Goal: Task Accomplishment & Management: Manage account settings

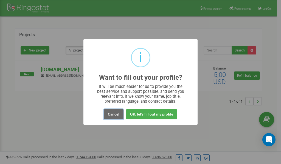
click at [113, 114] on button "Cancel" at bounding box center [114, 114] width 20 height 10
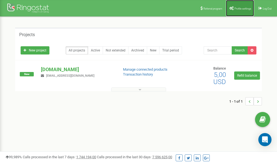
click at [239, 6] on link "Profile settings" at bounding box center [240, 8] width 28 height 16
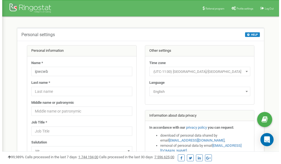
scroll to position [27, 0]
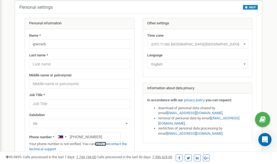
click at [101, 145] on link "verify it" at bounding box center [100, 144] width 11 height 4
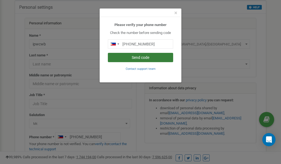
click at [125, 57] on button "Send code" at bounding box center [140, 57] width 65 height 9
